Goal: Check status

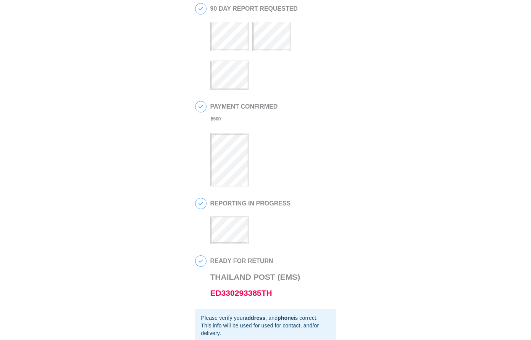
scroll to position [29, 0]
click at [384, 139] on div "This is a secure link , and your information is safe . 1 90 DAY REPORT REQUESTE…" at bounding box center [265, 208] width 515 height 458
click at [327, 186] on div "PAYMENT CONFIRMED ฿ 500" at bounding box center [273, 143] width 126 height 85
